Goal: Task Accomplishment & Management: Use online tool/utility

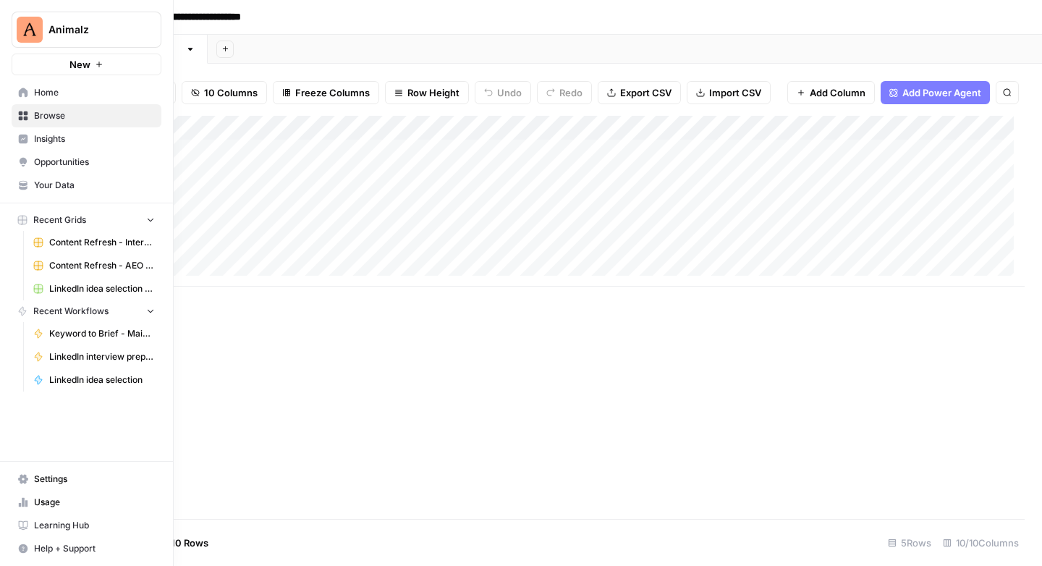
click at [80, 333] on span "Keyword to Brief - MaintainX" at bounding box center [102, 333] width 106 height 13
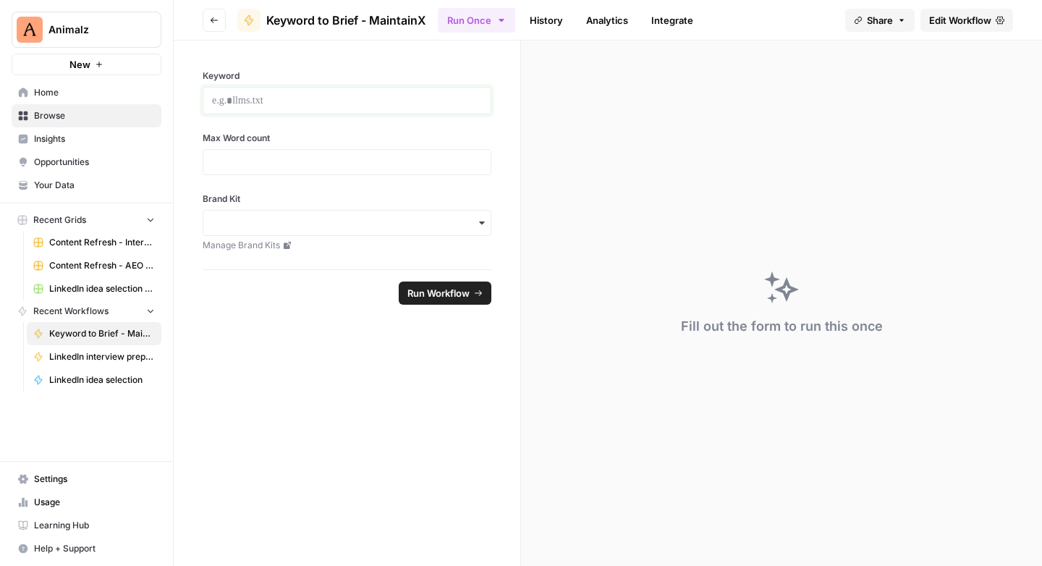
click at [281, 97] on p at bounding box center [347, 100] width 270 height 14
type input "1500"
click at [333, 224] on input "Brand Kit" at bounding box center [347, 223] width 270 height 14
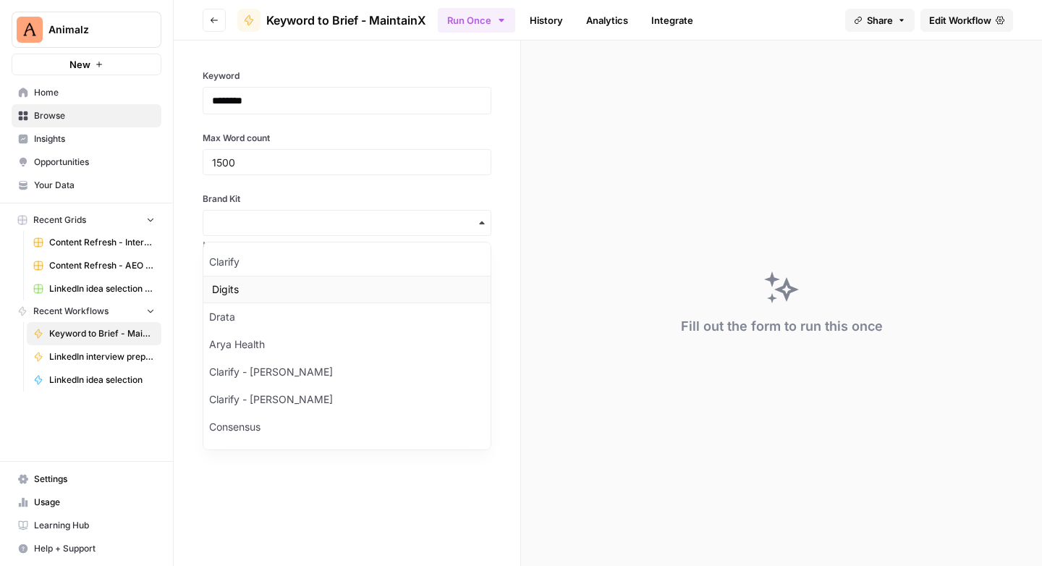
scroll to position [272, 0]
click at [242, 429] on div "MaintainX" at bounding box center [346, 429] width 287 height 27
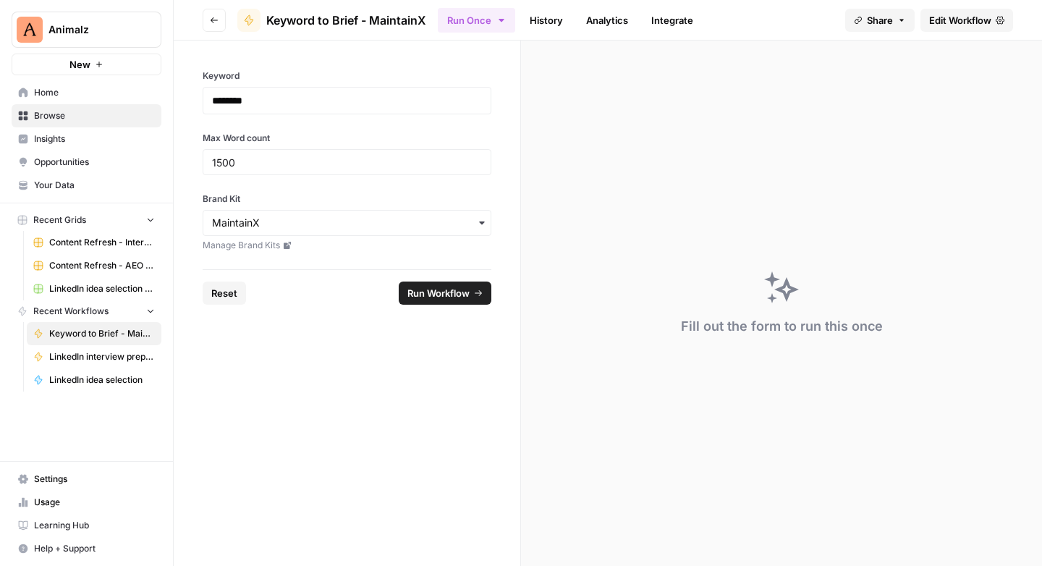
click at [300, 445] on form "Keyword ******** Max Word count 1500 Brand Kit Manage Brand Kits Reset Run Work…" at bounding box center [347, 303] width 347 height 525
click at [431, 292] on span "Run Workflow" at bounding box center [438, 293] width 62 height 14
click at [954, 25] on span "Edit Workflow" at bounding box center [960, 20] width 62 height 14
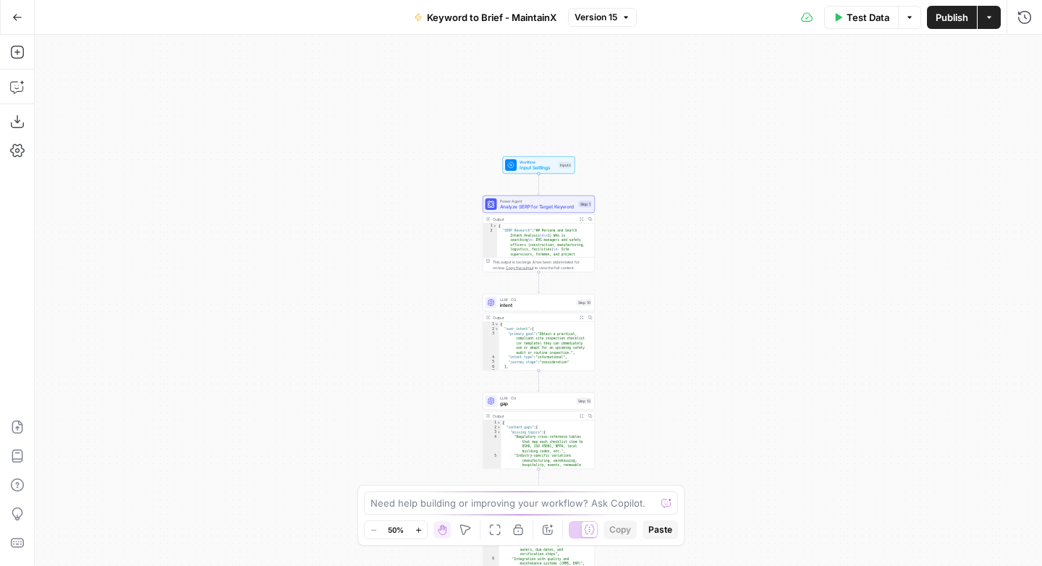
click at [534, 171] on div "Workflow Input Settings Inputs" at bounding box center [539, 164] width 72 height 17
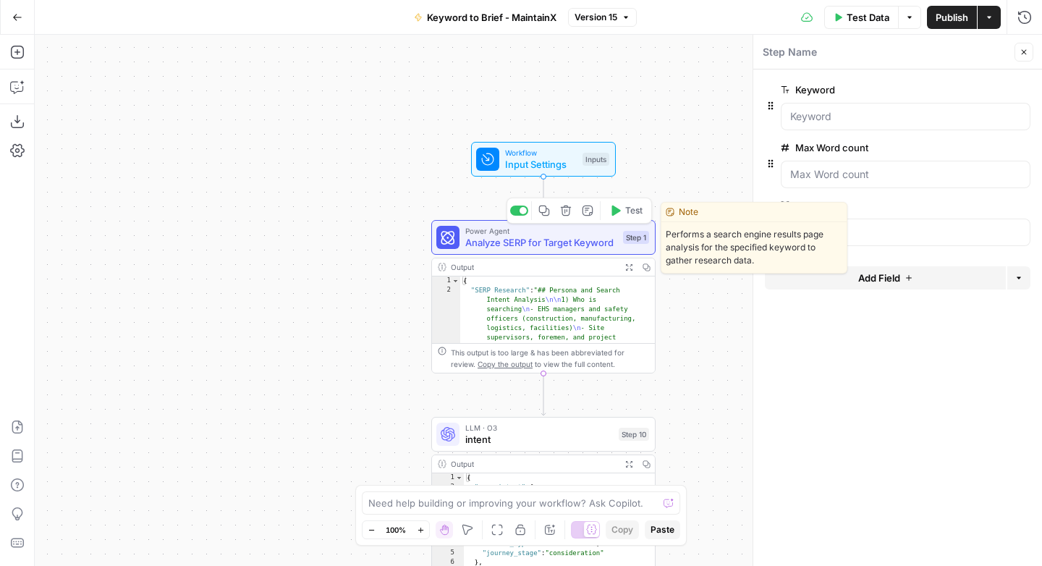
click at [542, 240] on span "Analyze SERP for Target Keyword" at bounding box center [541, 242] width 152 height 14
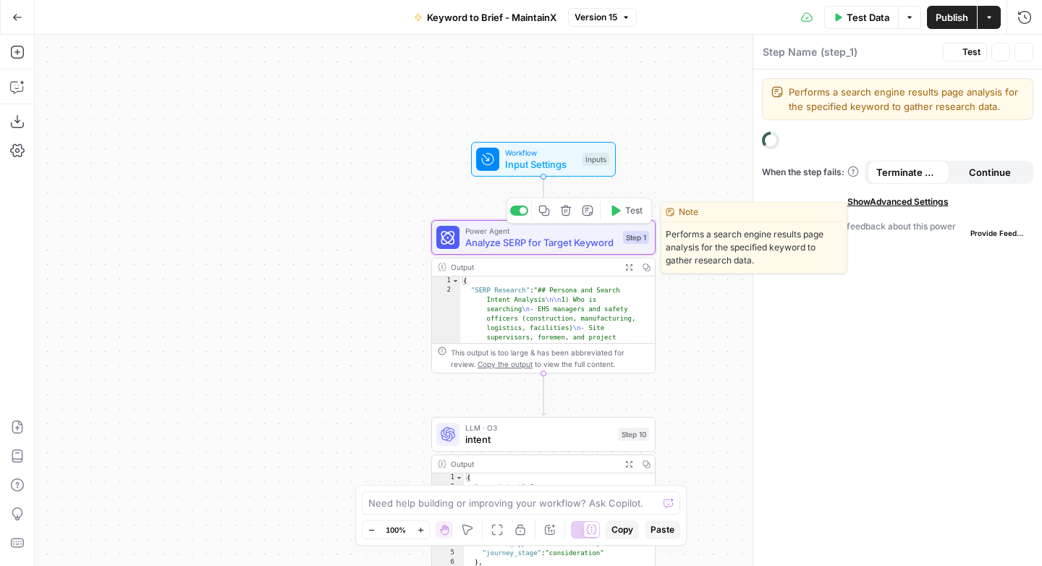
type textarea "Analyze SERP for Target Keyword"
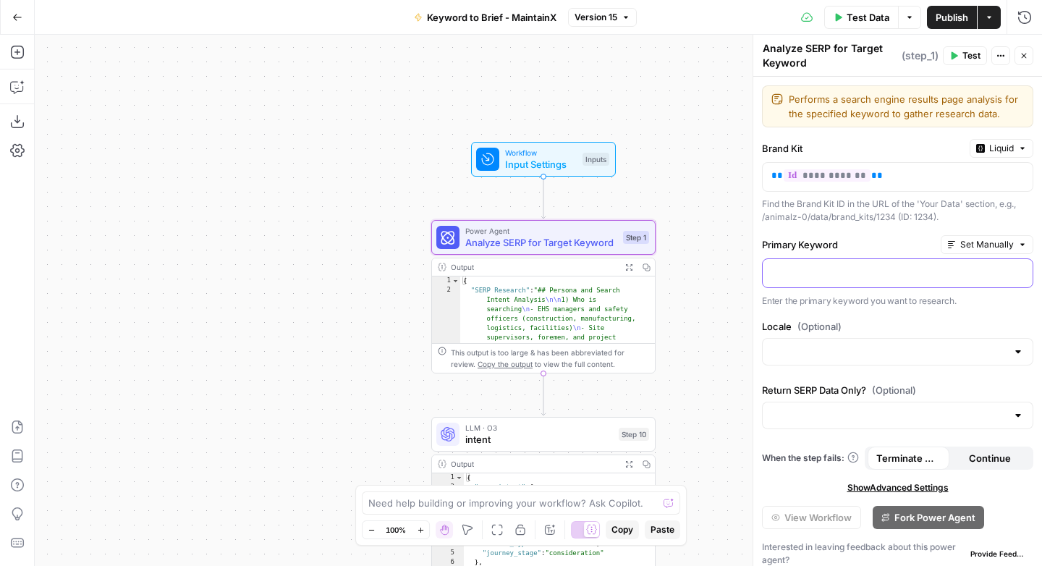
click at [893, 284] on div at bounding box center [898, 273] width 270 height 28
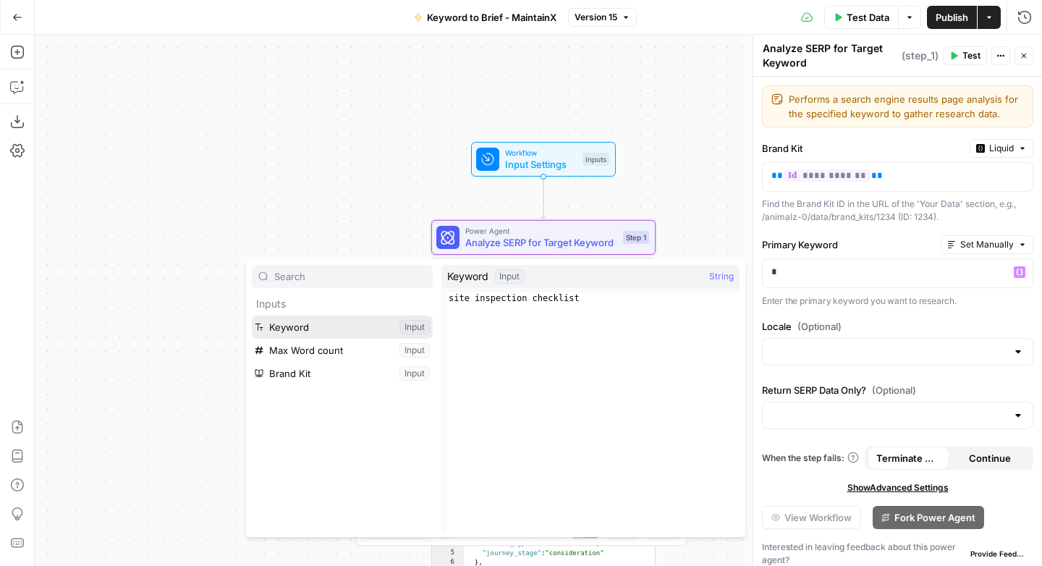
click at [289, 329] on button "Select variable Keyword" at bounding box center [342, 326] width 181 height 23
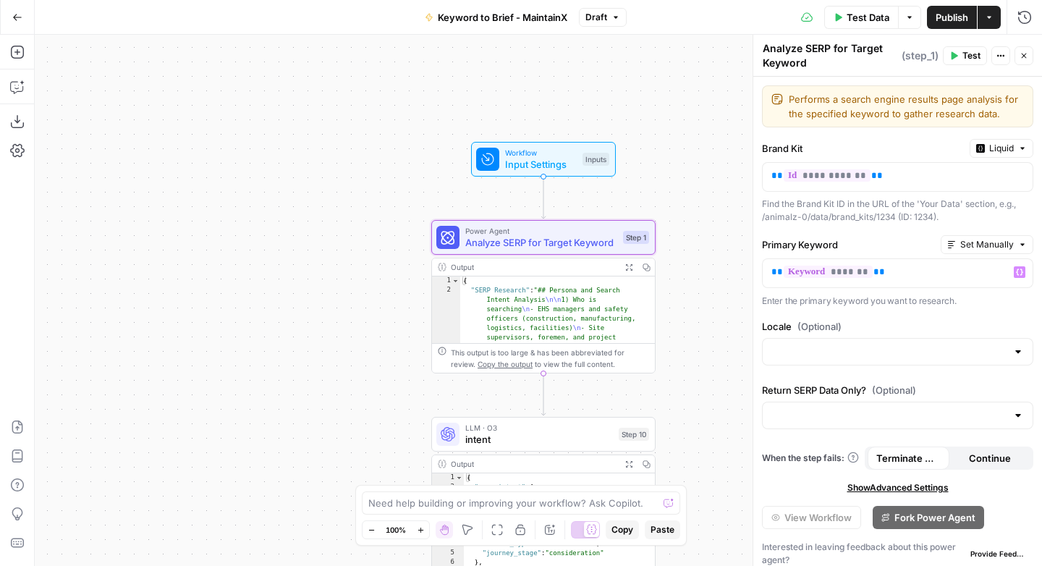
click at [1012, 352] on div at bounding box center [1018, 351] width 12 height 14
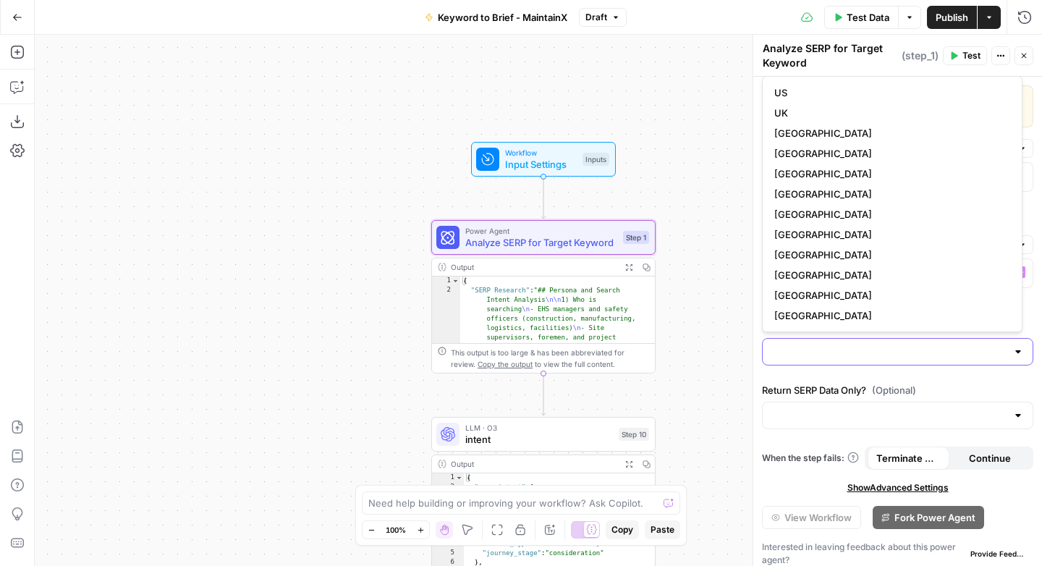
click at [986, 358] on input "Locale (Optional)" at bounding box center [888, 351] width 235 height 14
click at [785, 90] on span "US" at bounding box center [889, 92] width 230 height 14
type input "US"
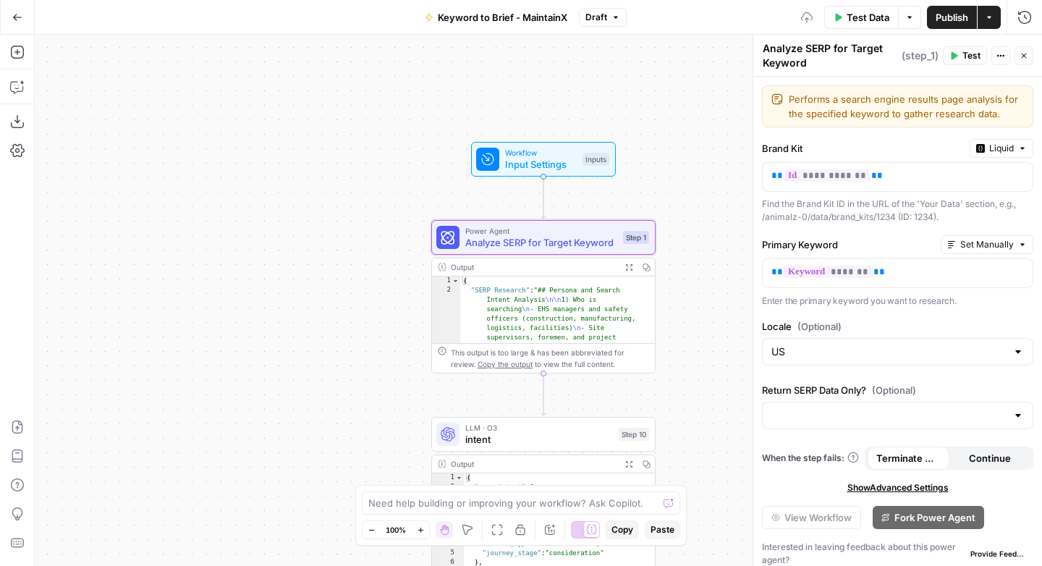
scroll to position [9, 0]
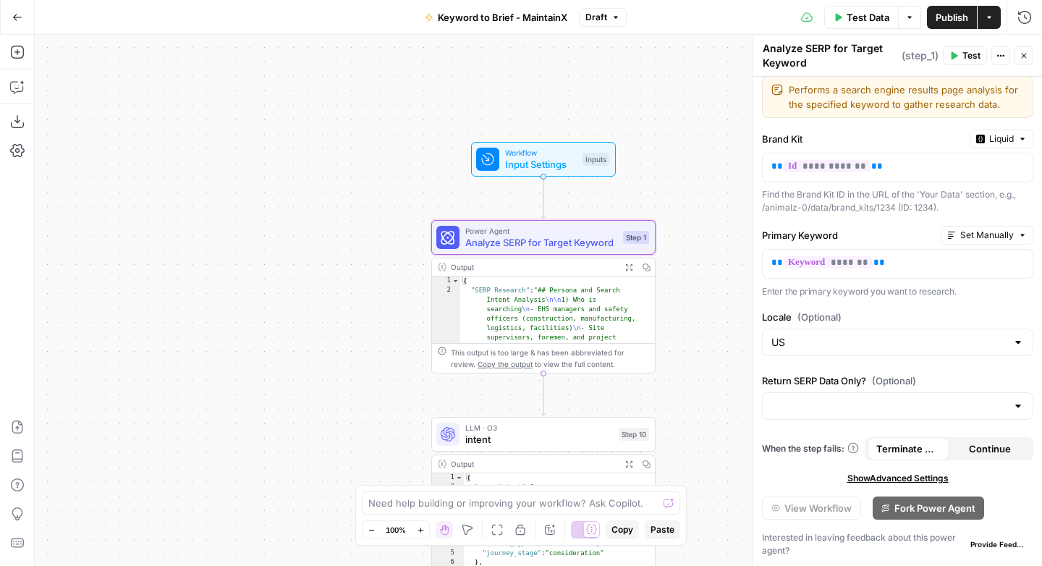
click at [956, 21] on span "Publish" at bounding box center [952, 17] width 33 height 14
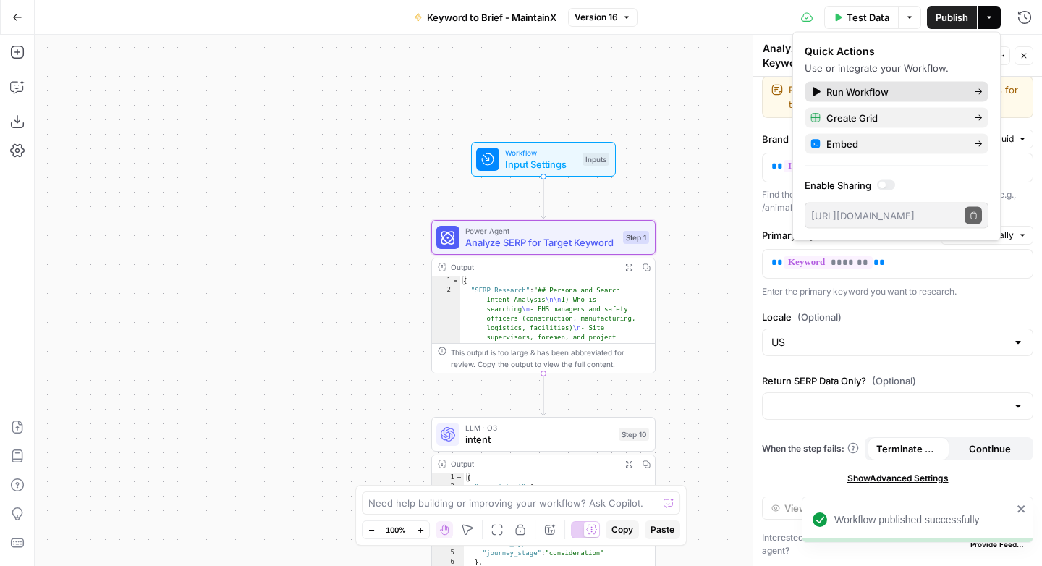
click at [845, 89] on span "Run Workflow" at bounding box center [894, 92] width 136 height 14
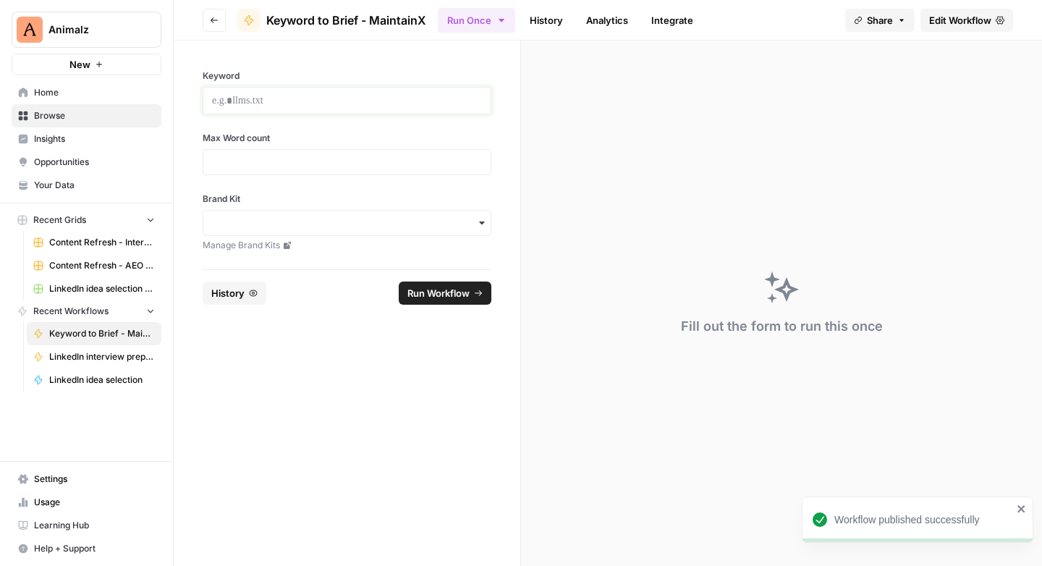
click at [318, 95] on p at bounding box center [347, 100] width 270 height 14
type input "15"
type input "0"
type input "1500"
click at [478, 226] on icon "button" at bounding box center [482, 223] width 12 height 12
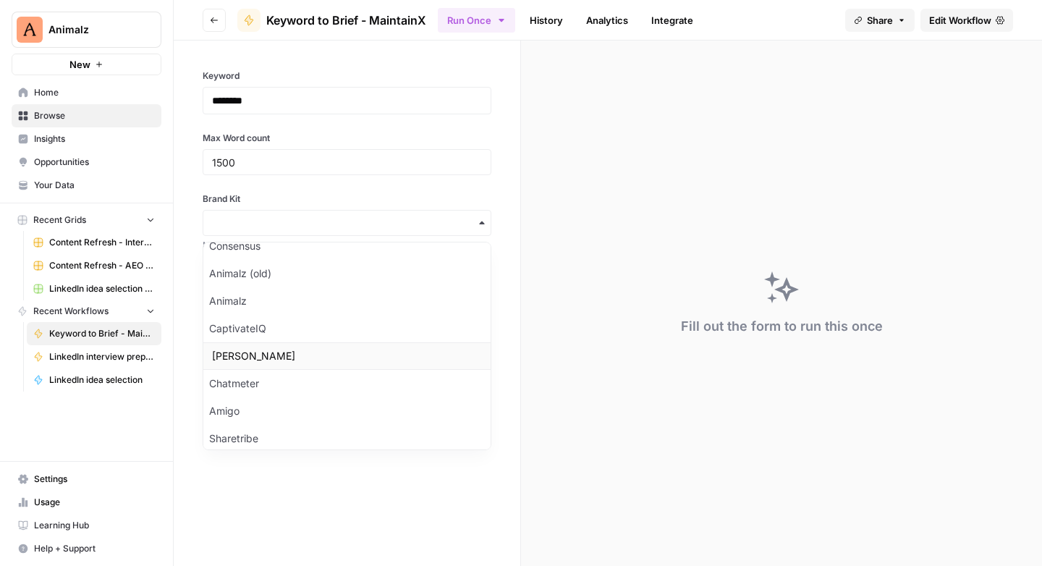
scroll to position [179, 0]
click at [260, 301] on div "Animalz" at bounding box center [346, 302] width 287 height 27
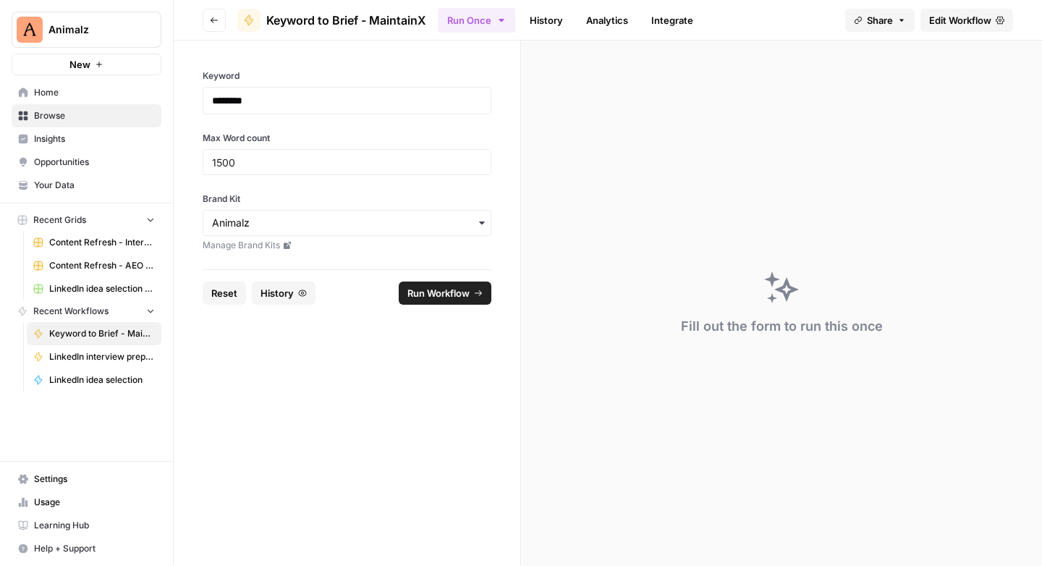
click at [429, 284] on button "Run Workflow" at bounding box center [445, 292] width 93 height 23
click at [459, 295] on span "Cancel" at bounding box center [454, 293] width 32 height 14
click at [959, 20] on span "Edit Workflow" at bounding box center [960, 20] width 62 height 14
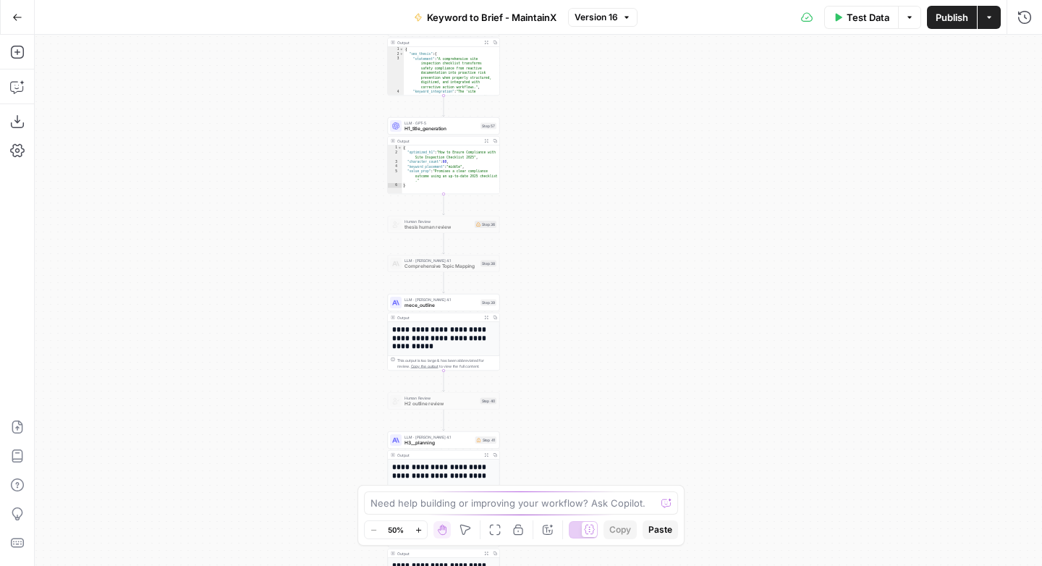
drag, startPoint x: 745, startPoint y: 203, endPoint x: 651, endPoint y: 331, distance: 159.3
click at [656, 352] on div "Workflow Input Settings Inputs Power Agent Analyze SERP for Target Keyword Step…" at bounding box center [538, 300] width 1007 height 531
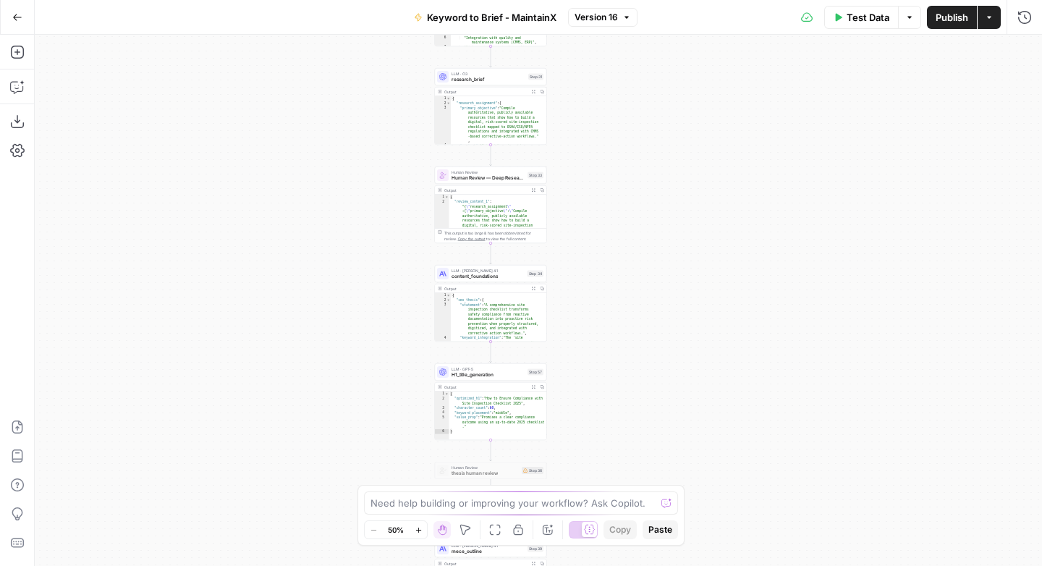
drag, startPoint x: 588, startPoint y: 211, endPoint x: 624, endPoint y: 402, distance: 193.9
click at [621, 412] on div "Workflow Input Settings Inputs Power Agent Analyze SERP for Target Keyword Step…" at bounding box center [538, 300] width 1007 height 531
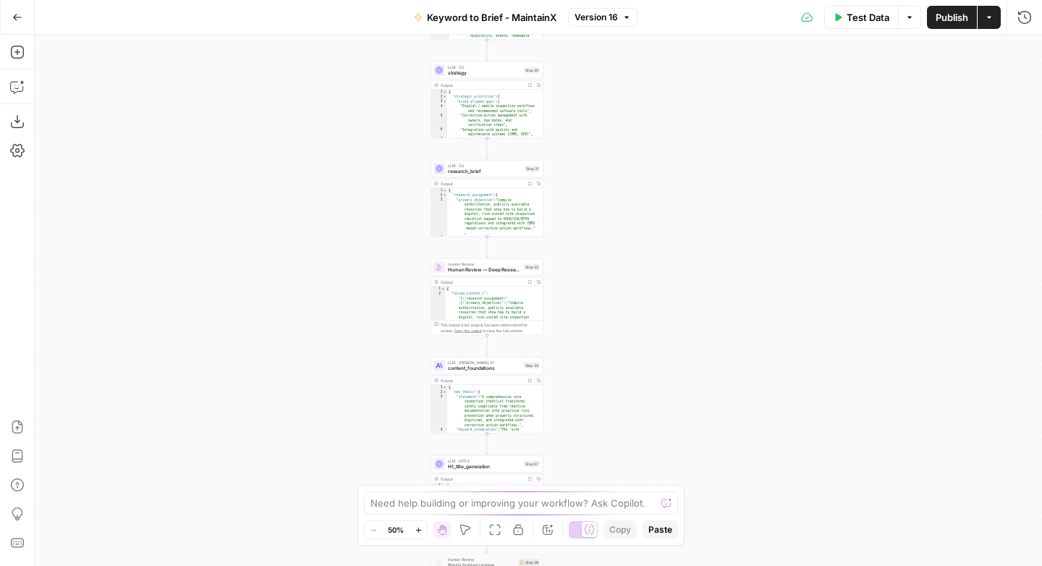
drag, startPoint x: 618, startPoint y: 237, endPoint x: 630, endPoint y: 400, distance: 163.9
click at [628, 403] on div "Workflow Input Settings Inputs Power Agent Analyze SERP for Target Keyword Step…" at bounding box center [538, 300] width 1007 height 531
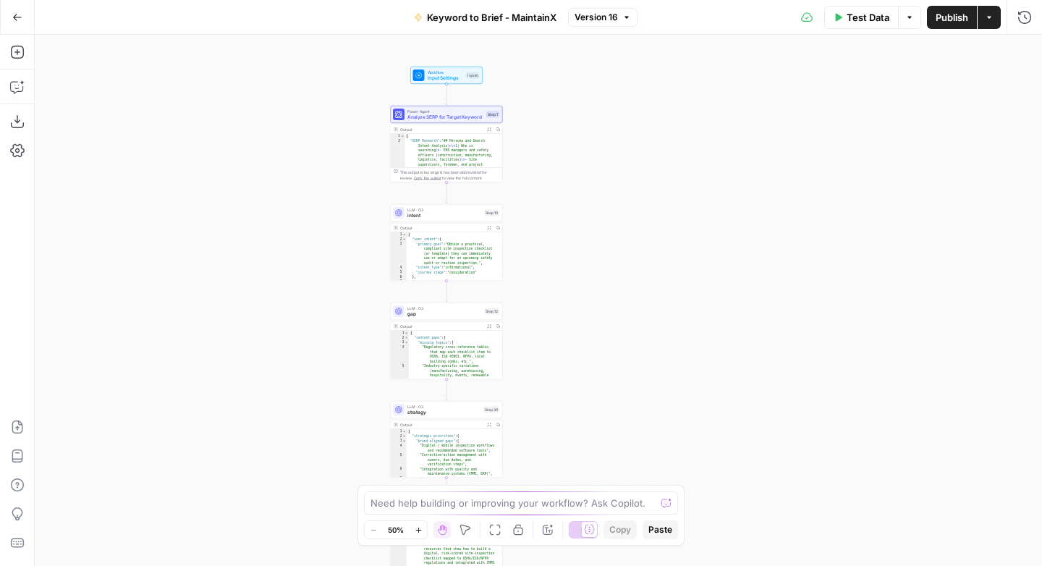
drag, startPoint x: 630, startPoint y: 276, endPoint x: 606, endPoint y: 355, distance: 82.6
click at [608, 360] on div "Workflow Input Settings Inputs Power Agent Analyze SERP for Target Keyword Step…" at bounding box center [538, 300] width 1007 height 531
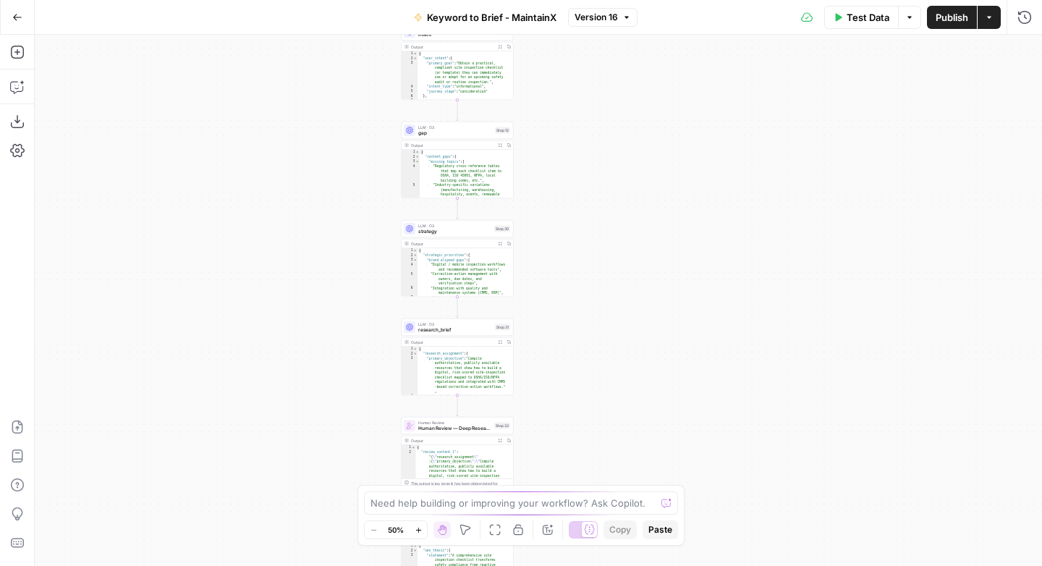
drag, startPoint x: 583, startPoint y: 135, endPoint x: 583, endPoint y: 164, distance: 28.2
click at [578, 114] on div "Workflow Input Settings Inputs Power Agent Analyze SERP for Target Keyword Step…" at bounding box center [538, 300] width 1007 height 531
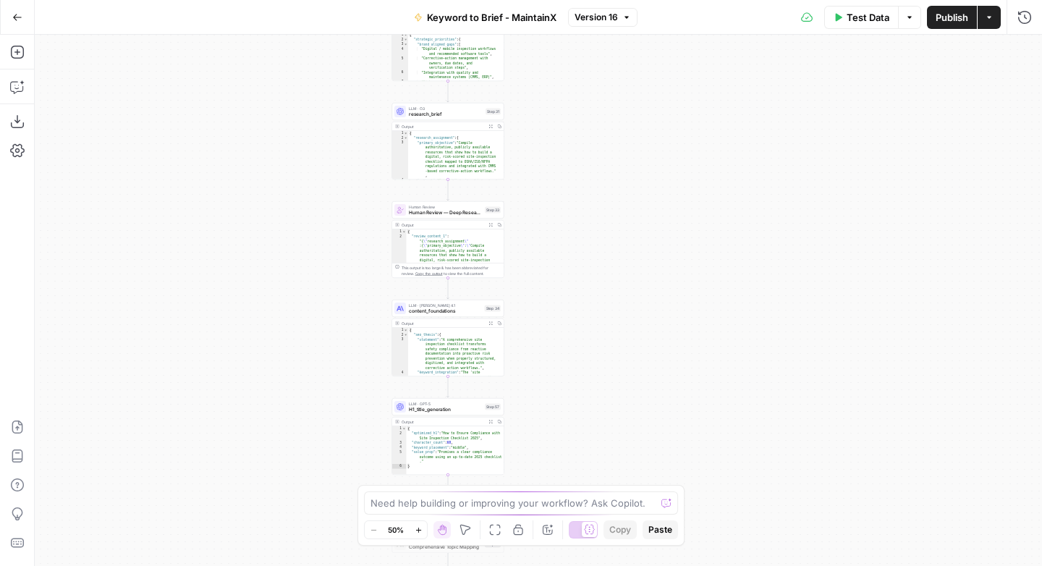
drag, startPoint x: 601, startPoint y: 304, endPoint x: 595, endPoint y: 185, distance: 118.8
click at [595, 185] on div "Workflow Input Settings Inputs Power Agent Analyze SERP for Target Keyword Step…" at bounding box center [538, 300] width 1007 height 531
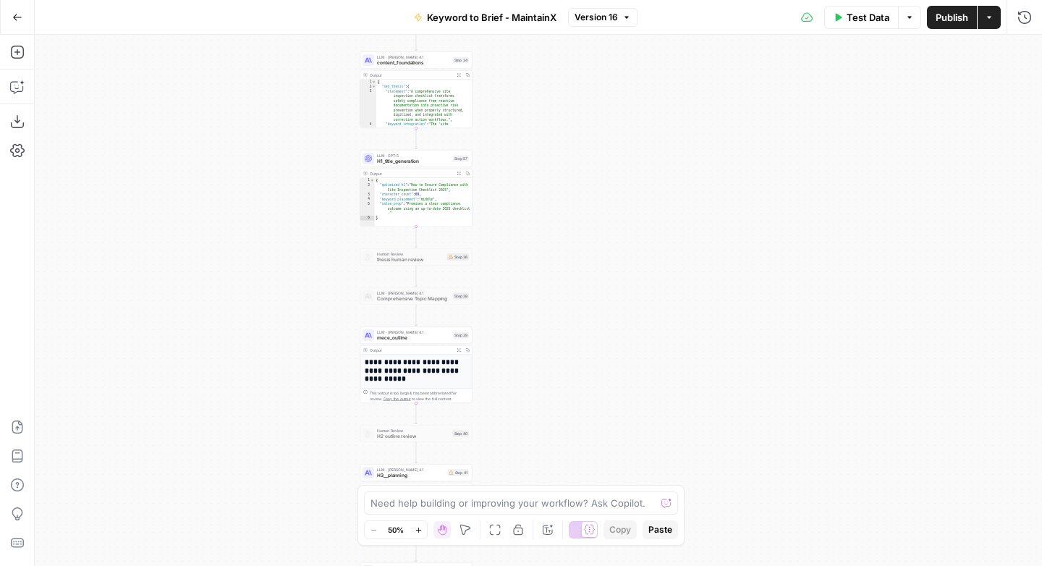
drag, startPoint x: 608, startPoint y: 295, endPoint x: 585, endPoint y: 184, distance: 113.7
click at [588, 153] on div "Workflow Input Settings Inputs Power Agent Analyze SERP for Target Keyword Step…" at bounding box center [538, 300] width 1007 height 531
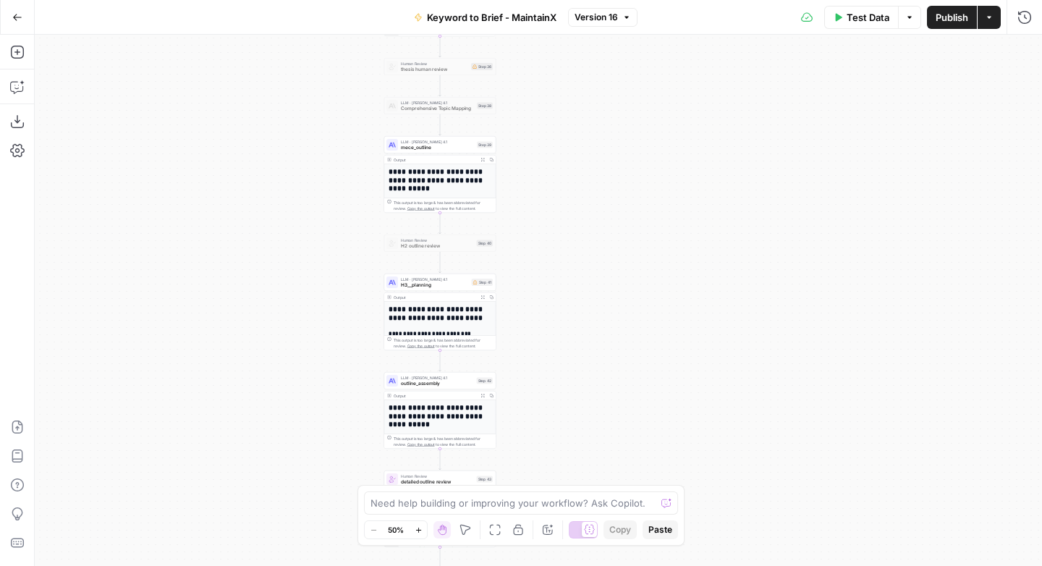
drag, startPoint x: 539, startPoint y: 347, endPoint x: 563, endPoint y: 157, distance: 191.8
click at [563, 157] on div "Workflow Input Settings Inputs Power Agent Analyze SERP for Target Keyword Step…" at bounding box center [538, 300] width 1007 height 531
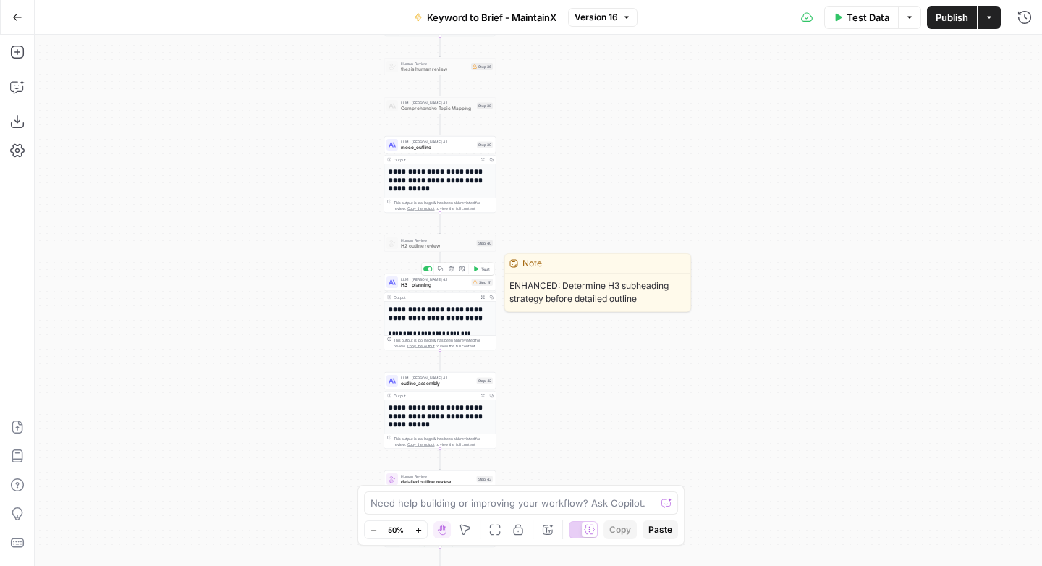
click at [436, 281] on span "H3__planning" at bounding box center [435, 284] width 68 height 7
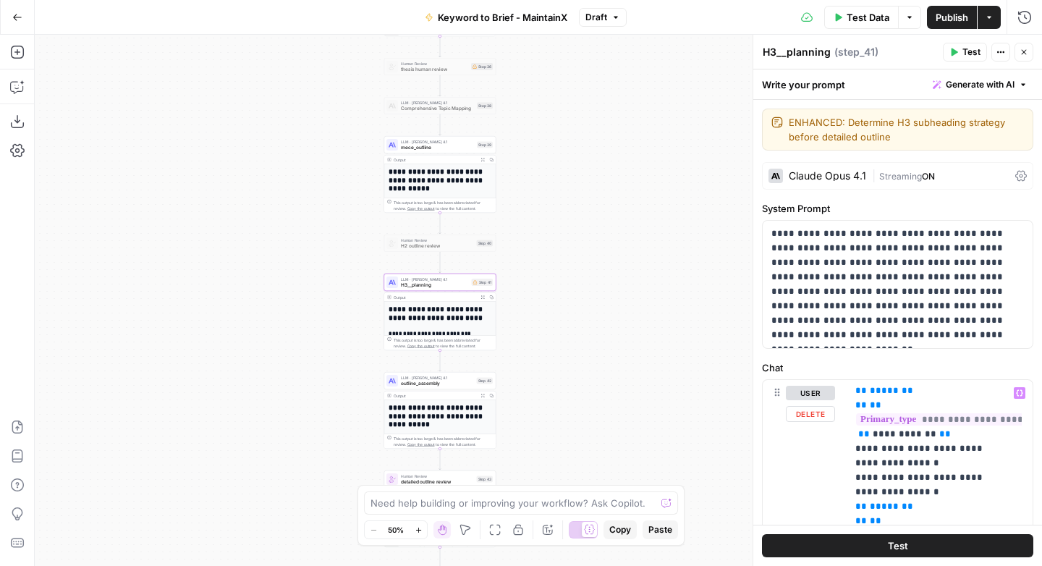
scroll to position [1006, 0]
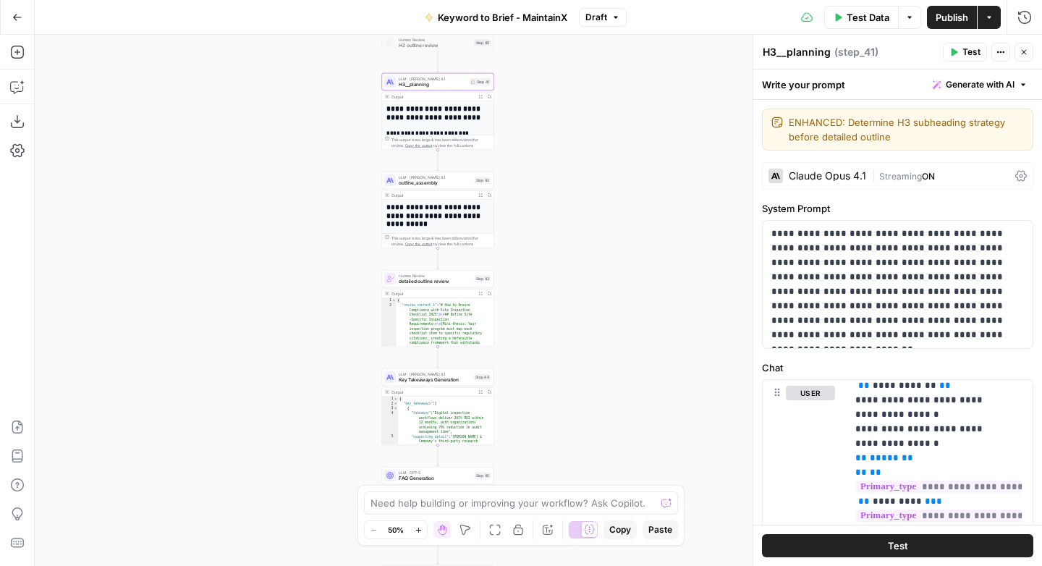
drag, startPoint x: 643, startPoint y: 403, endPoint x: 640, endPoint y: 203, distance: 200.5
click at [640, 203] on div "Workflow Input Settings Inputs Power Agent Analyze SERP for Target Keyword Step…" at bounding box center [538, 300] width 1007 height 531
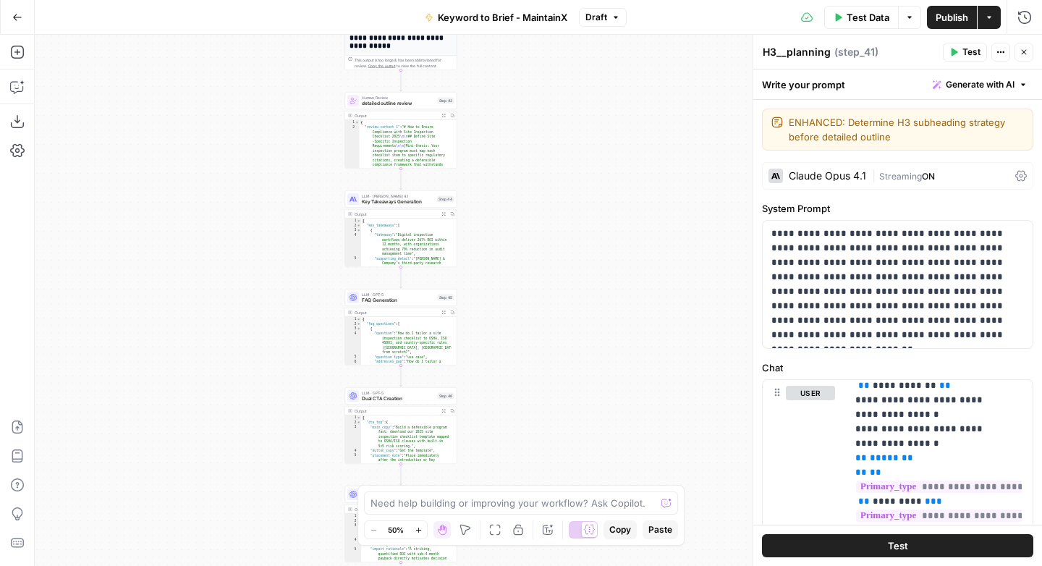
drag, startPoint x: 624, startPoint y: 314, endPoint x: 588, endPoint y: 136, distance: 181.8
click at [588, 136] on div "Workflow Input Settings Inputs Power Agent Analyze SERP for Target Keyword Step…" at bounding box center [538, 300] width 1007 height 531
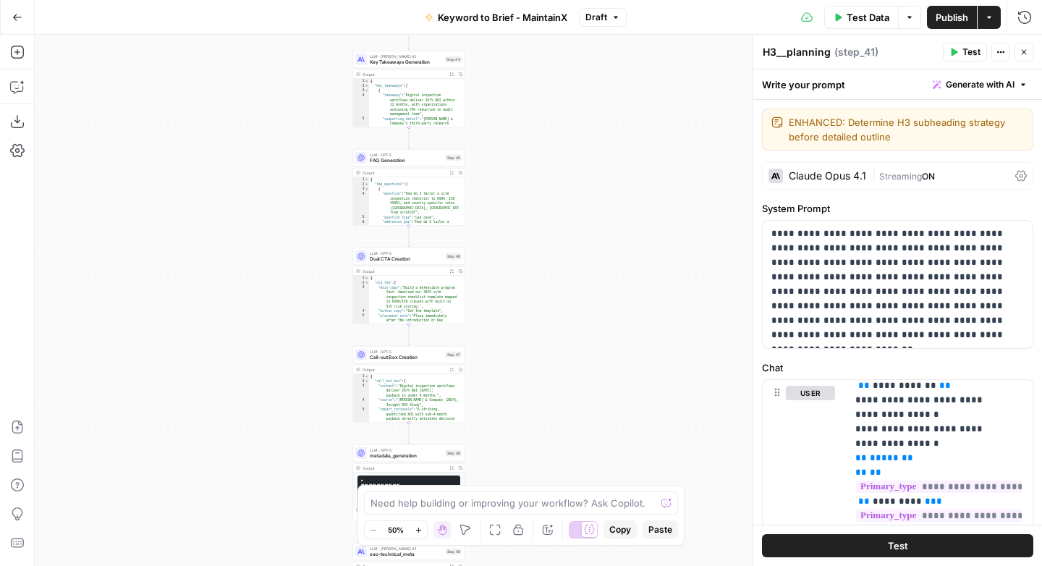
drag, startPoint x: 574, startPoint y: 317, endPoint x: 582, endPoint y: 178, distance: 139.2
click at [582, 178] on div "Workflow Input Settings Inputs Power Agent Analyze SERP for Target Keyword Step…" at bounding box center [538, 300] width 1007 height 531
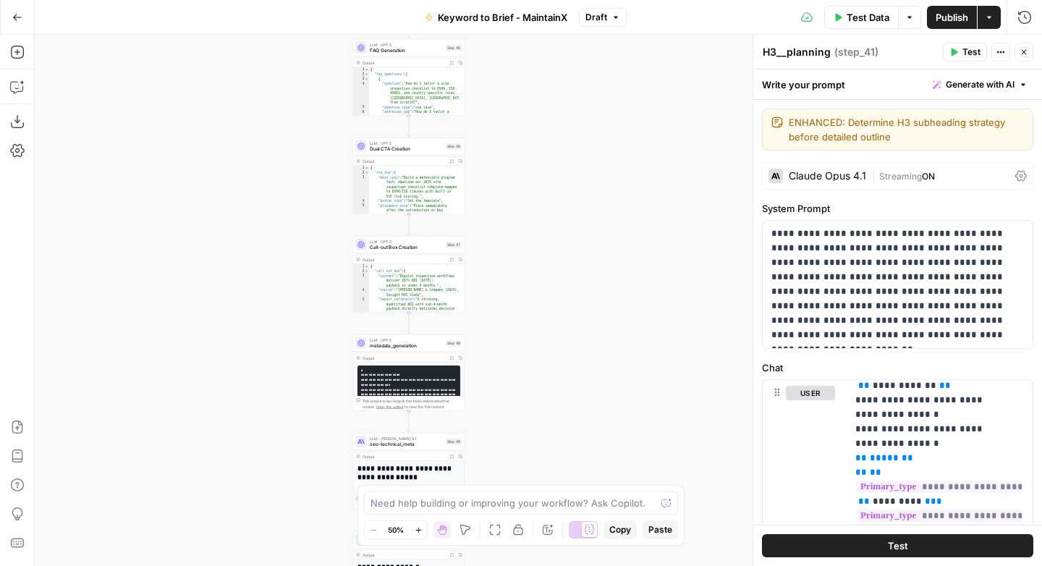
drag, startPoint x: 574, startPoint y: 324, endPoint x: 574, endPoint y: 215, distance: 109.3
click at [574, 214] on div "Workflow Input Settings Inputs Power Agent Analyze SERP for Target Keyword Step…" at bounding box center [538, 300] width 1007 height 531
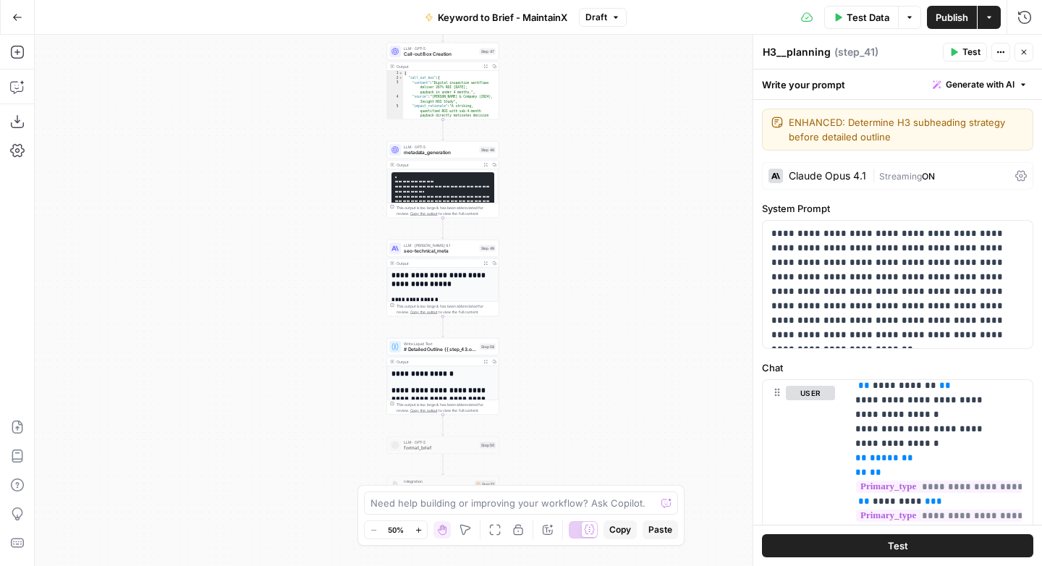
drag, startPoint x: 574, startPoint y: 263, endPoint x: 608, endPoint y: 73, distance: 192.6
click at [608, 73] on div "Workflow Input Settings Inputs Power Agent Analyze SERP for Target Keyword Step…" at bounding box center [538, 300] width 1007 height 531
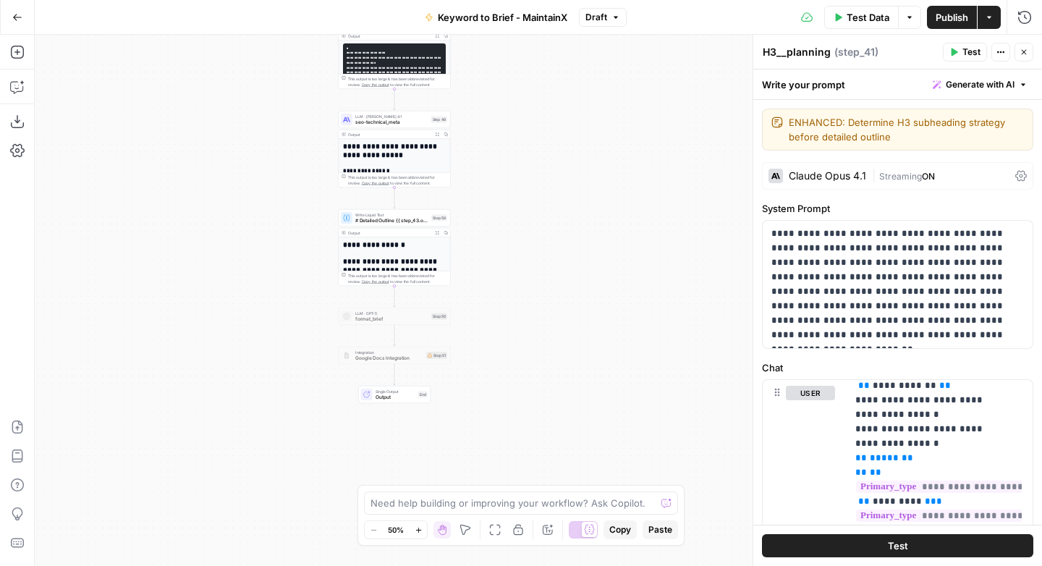
drag, startPoint x: 610, startPoint y: 310, endPoint x: 562, endPoint y: 182, distance: 136.9
click at [562, 182] on div "Workflow Input Settings Inputs Power Agent Analyze SERP for Target Keyword Step…" at bounding box center [538, 300] width 1007 height 531
